Goal: Task Accomplishment & Management: Manage account settings

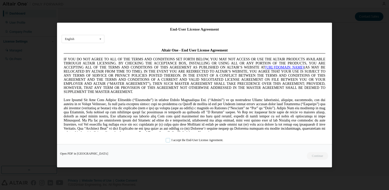
click at [177, 140] on label "I accept the End-User License Agreement." at bounding box center [195, 140] width 58 height 4
click at [323, 157] on button "Continue" at bounding box center [318, 156] width 22 height 8
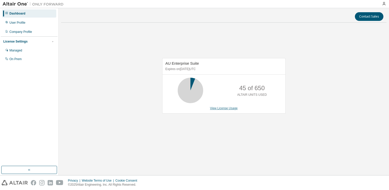
click at [218, 108] on link "View License Usage" at bounding box center [224, 108] width 28 height 4
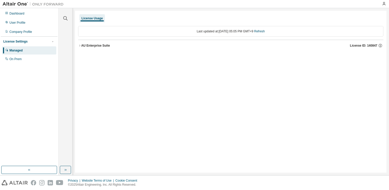
click at [89, 46] on div "AU Enterprise Suite" at bounding box center [95, 46] width 29 height 4
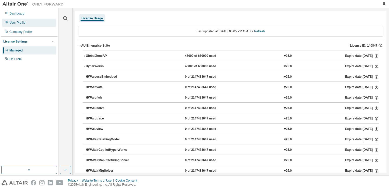
click at [23, 21] on div "User Profile" at bounding box center [17, 23] width 16 height 4
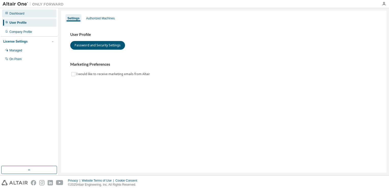
click at [25, 14] on div "Dashboard" at bounding box center [29, 13] width 54 height 8
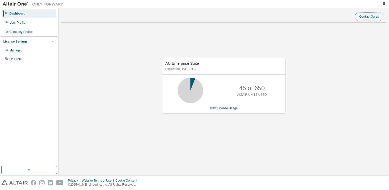
click at [368, 18] on button "Contact Sales" at bounding box center [369, 16] width 29 height 9
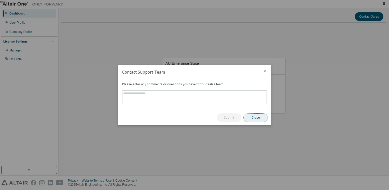
click at [253, 120] on button "Close" at bounding box center [256, 117] width 24 height 9
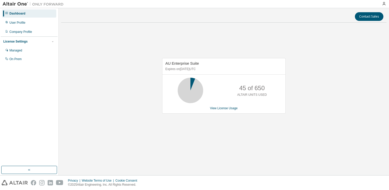
click at [180, 65] on span "AU Enterprise Suite" at bounding box center [183, 63] width 34 height 4
click at [181, 68] on p "Expires on February 7, 2026 UTC" at bounding box center [224, 69] width 116 height 4
click at [5, 20] on div "User Profile" at bounding box center [29, 23] width 54 height 8
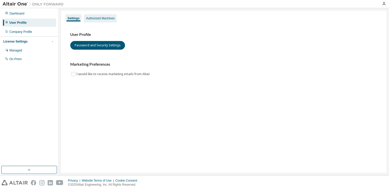
click at [96, 21] on div "Authorized Machines" at bounding box center [100, 18] width 33 height 8
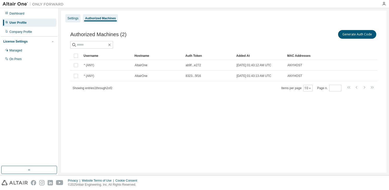
click at [71, 16] on div "Settings" at bounding box center [72, 18] width 15 height 8
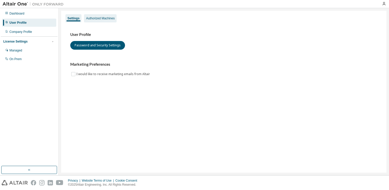
click at [102, 19] on div "Authorized Machines" at bounding box center [100, 18] width 29 height 4
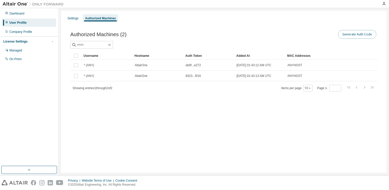
click at [361, 36] on button "Generate Auth Code" at bounding box center [357, 34] width 38 height 9
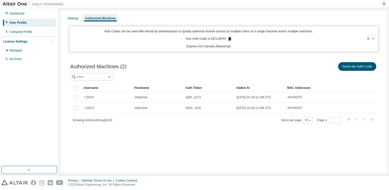
click at [229, 40] on icon at bounding box center [229, 39] width 3 height 4
click at [228, 40] on icon at bounding box center [229, 39] width 3 height 4
click at [291, 101] on td "ANYHOST" at bounding box center [305, 97] width 41 height 11
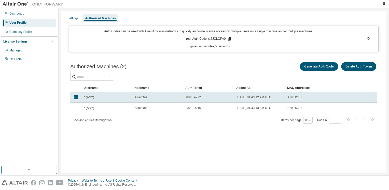
click at [289, 58] on div "Authorized Machines (2) Generate Auth Code Delete Auth Token Clear Load Save Sa…" at bounding box center [223, 96] width 319 height 82
click at [370, 38] on icon at bounding box center [369, 38] width 2 height 3
click at [240, 66] on div "Generate Auth Code Delete Auth Token" at bounding box center [301, 66] width 154 height 11
click at [226, 98] on div "ab9f...e272" at bounding box center [209, 97] width 46 height 4
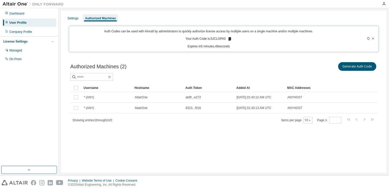
click at [192, 71] on div "Authorized Machines (2) Generate Auth Code" at bounding box center [223, 66] width 307 height 11
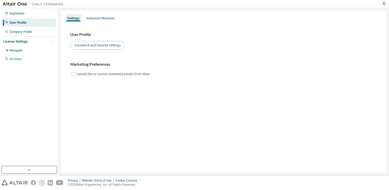
click at [106, 47] on button "Password and Security Settings" at bounding box center [97, 45] width 55 height 9
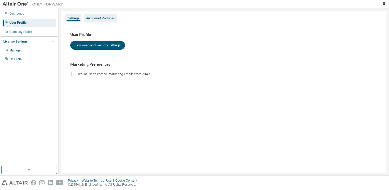
click at [102, 19] on div "Authorized Machines" at bounding box center [100, 18] width 29 height 4
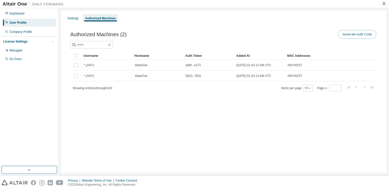
click at [364, 37] on button "Generate Auth Code" at bounding box center [357, 34] width 38 height 9
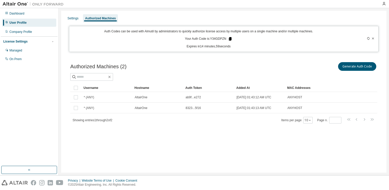
click at [230, 37] on icon at bounding box center [230, 39] width 3 height 4
